Goal: Information Seeking & Learning: Understand process/instructions

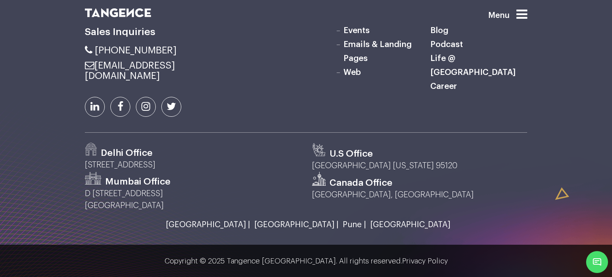
scroll to position [2632, 0]
click at [275, 259] on p "Copyright © 2025 Tangence [GEOGRAPHIC_DATA]. All rights reserved. Privacy Policy" at bounding box center [306, 261] width 612 height 8
click at [404, 263] on link "Privacy Policy" at bounding box center [425, 260] width 46 height 7
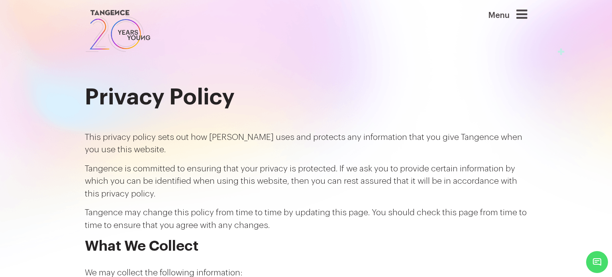
click at [215, 136] on p "This privacy policy sets out how [PERSON_NAME] uses and protects any informatio…" at bounding box center [306, 143] width 442 height 25
copy p "Tangence"
